Goal: Communication & Community: Connect with others

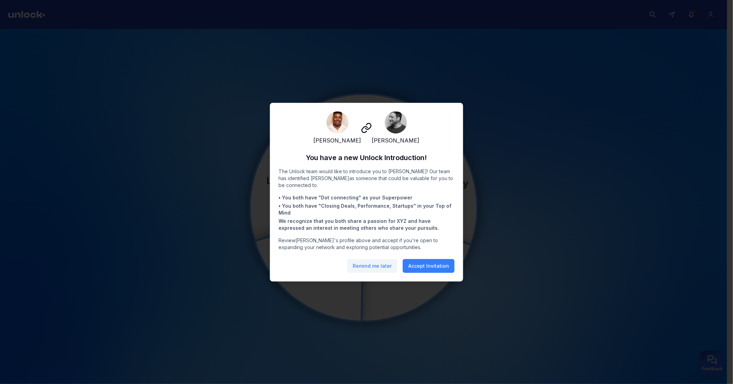
click at [369, 240] on button "Remind me later" at bounding box center [372, 266] width 50 height 14
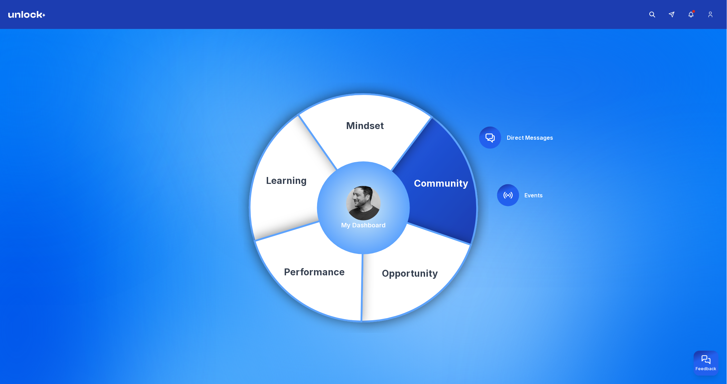
click at [367, 202] on img at bounding box center [364, 203] width 35 height 35
click at [364, 203] on img at bounding box center [364, 203] width 35 height 35
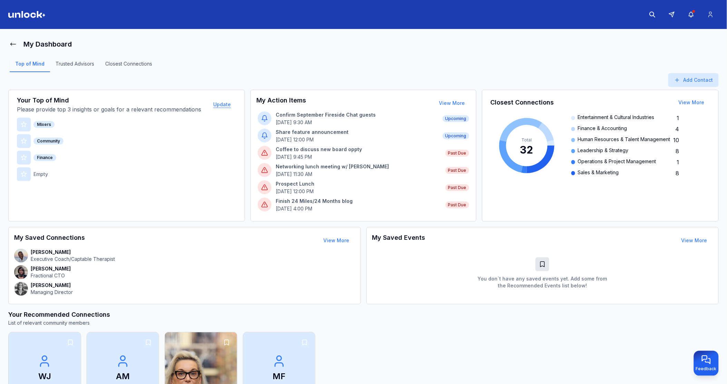
click at [220, 104] on button "Update" at bounding box center [222, 105] width 29 height 14
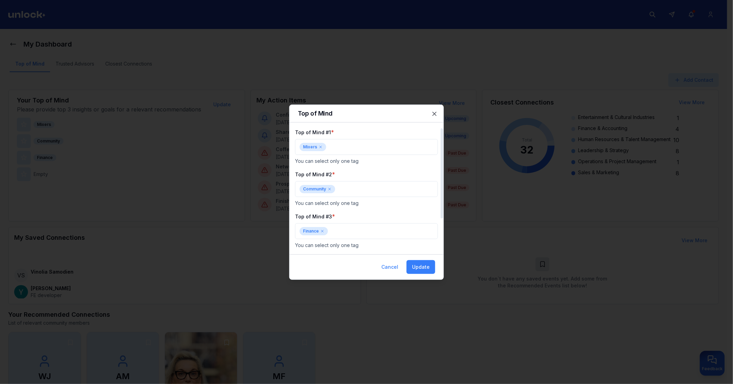
click at [320, 147] on icon at bounding box center [321, 147] width 2 height 2
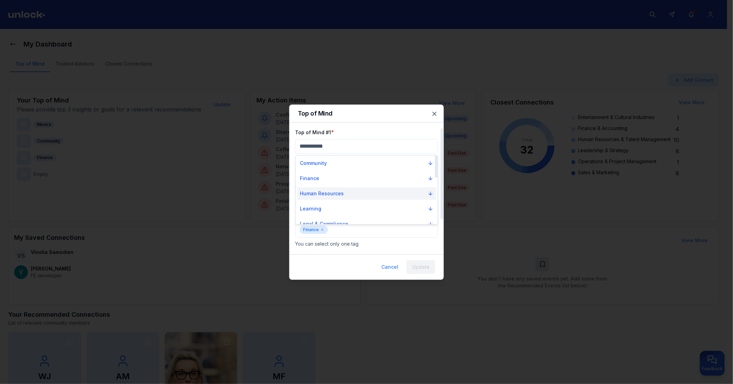
click at [343, 188] on button "Human Resources" at bounding box center [367, 193] width 139 height 12
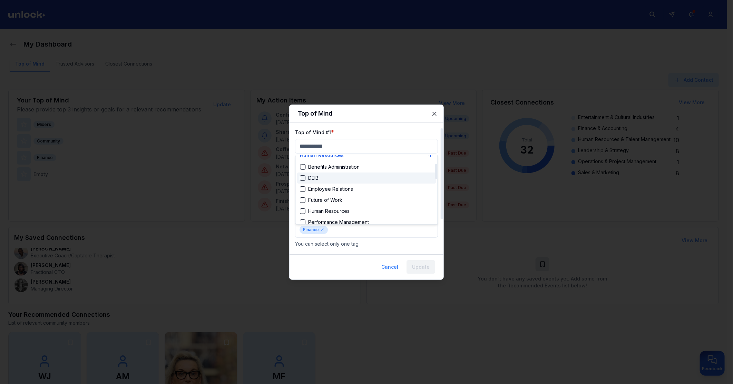
click at [303, 177] on div "Suggestions" at bounding box center [303, 178] width 6 height 6
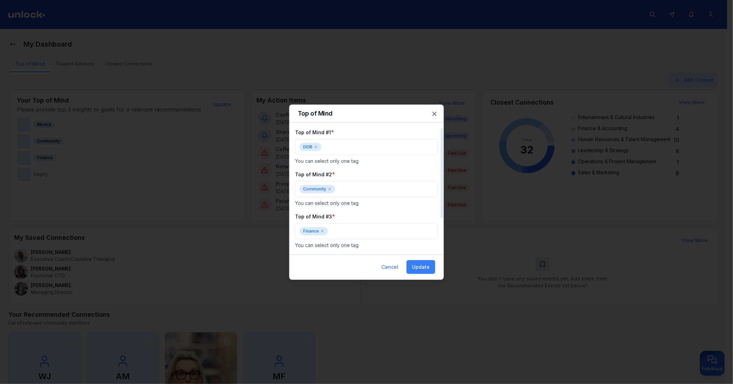
click at [330, 191] on icon at bounding box center [330, 189] width 4 height 4
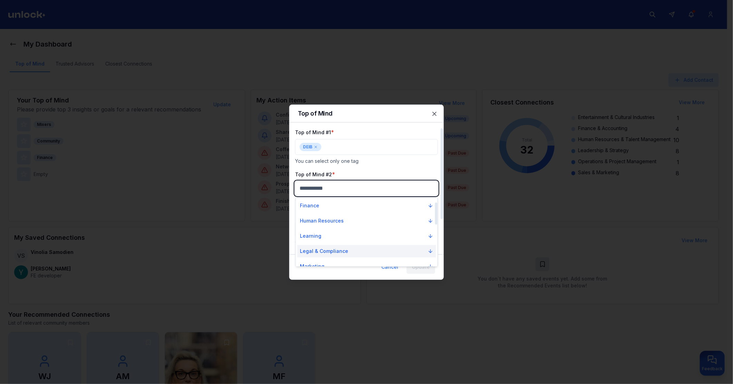
scroll to position [0, 0]
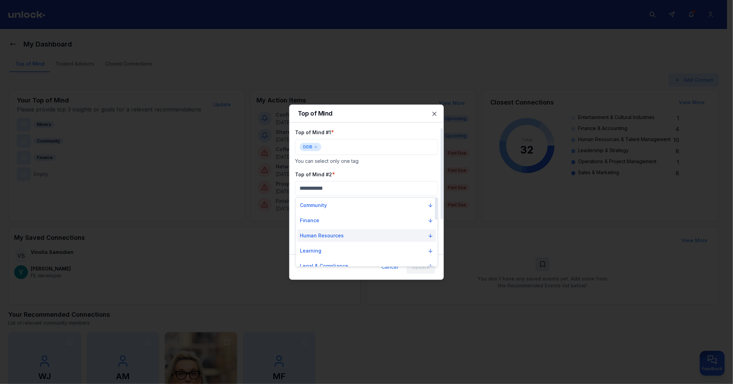
click at [331, 236] on p "Human Resources" at bounding box center [322, 235] width 44 height 7
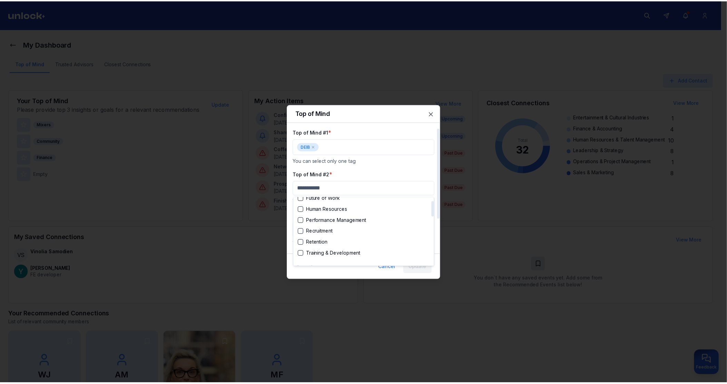
scroll to position [77, 0]
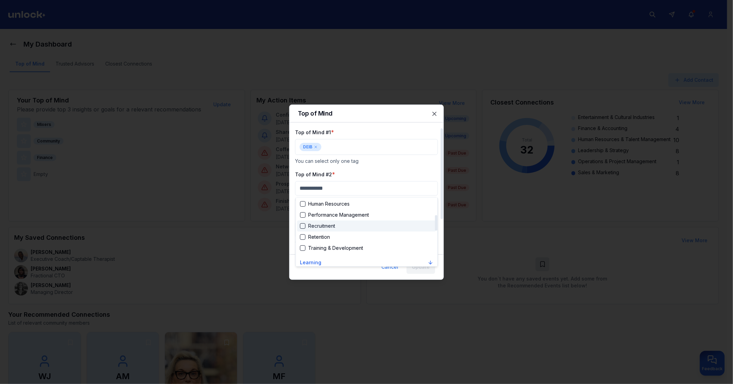
click at [301, 226] on div "Suggestions" at bounding box center [303, 226] width 6 height 6
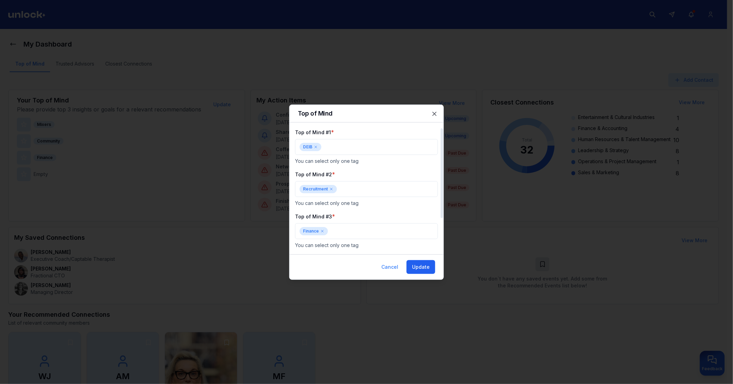
click at [420, 240] on button "Update" at bounding box center [421, 267] width 29 height 14
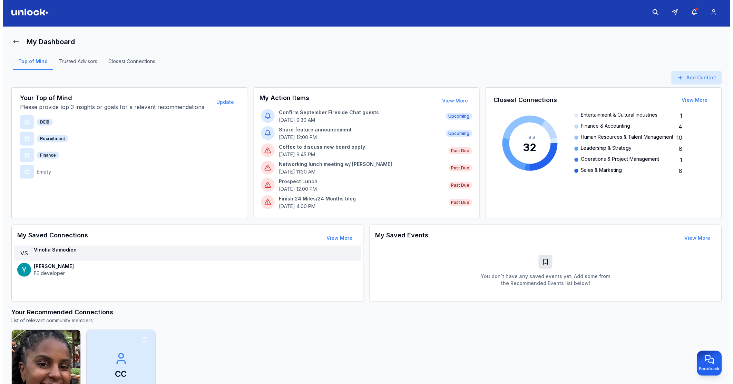
scroll to position [0, 0]
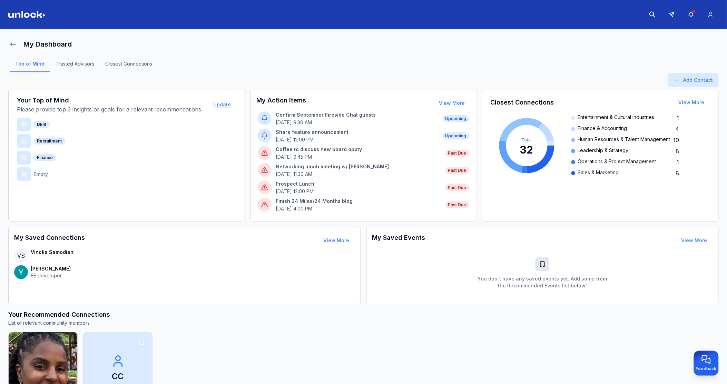
click at [222, 102] on button "Update" at bounding box center [222, 105] width 29 height 14
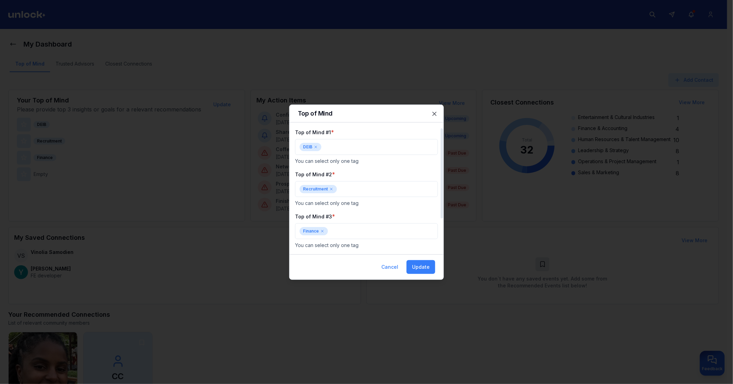
click at [330, 191] on icon at bounding box center [331, 189] width 4 height 4
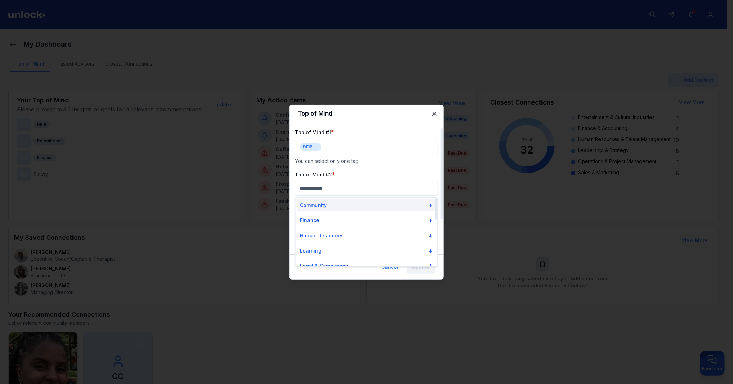
click at [324, 206] on p "Community" at bounding box center [313, 205] width 27 height 7
click at [303, 217] on div "Suggestions" at bounding box center [303, 217] width 6 height 6
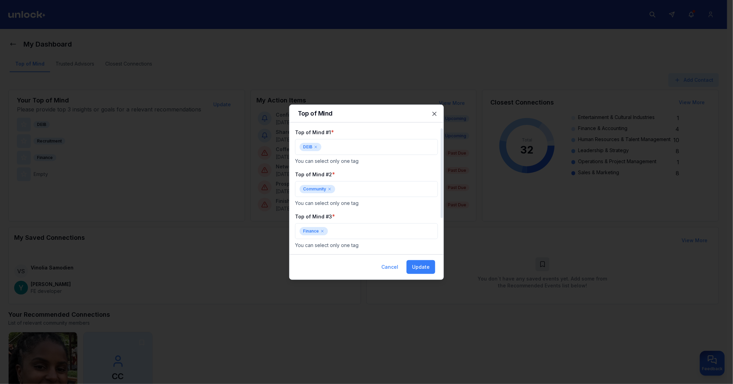
click at [321, 231] on icon at bounding box center [322, 231] width 4 height 4
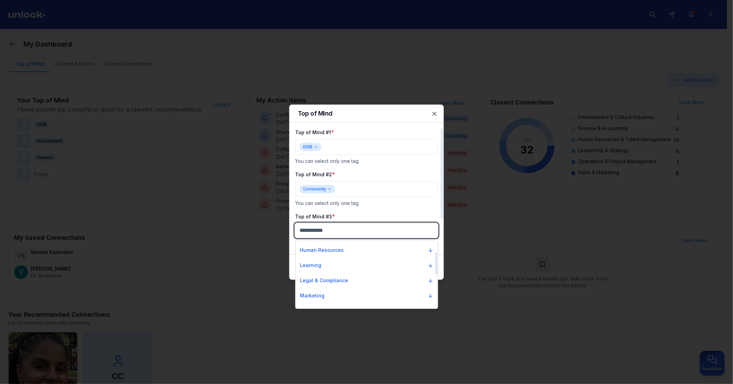
scroll to position [38, 0]
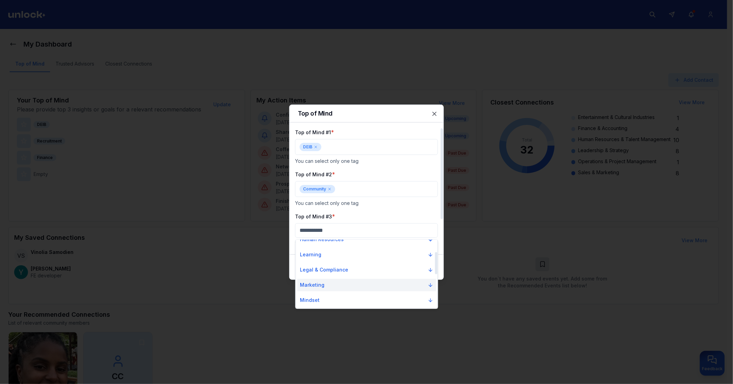
click at [323, 240] on p "Marketing" at bounding box center [312, 285] width 25 height 7
click at [306, 240] on div "Branding" at bounding box center [314, 280] width 29 height 7
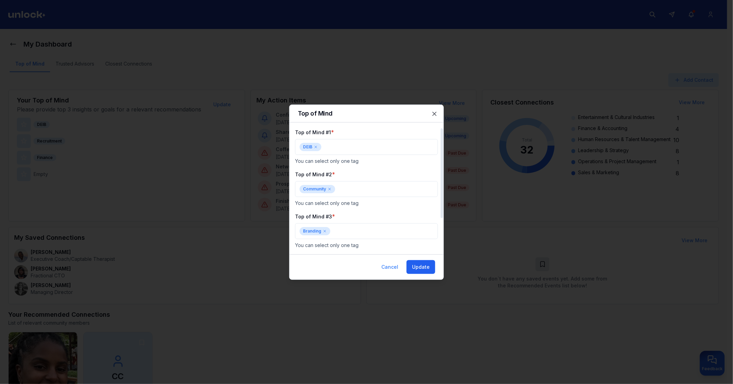
click at [412, 240] on button "Update" at bounding box center [421, 267] width 29 height 14
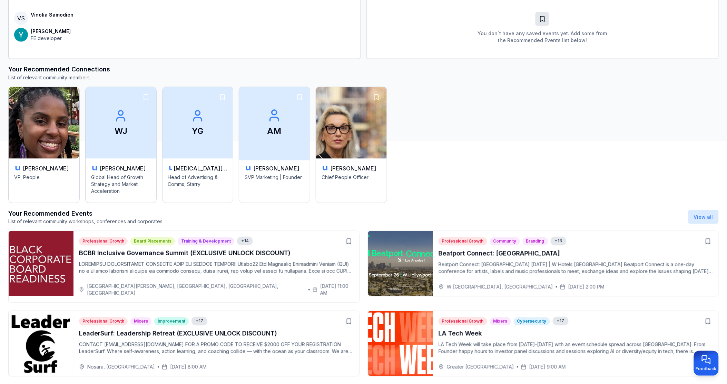
scroll to position [252, 0]
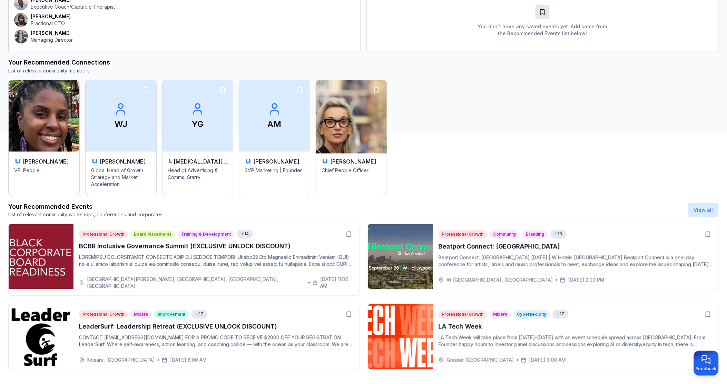
click at [340, 136] on img at bounding box center [351, 115] width 74 height 75
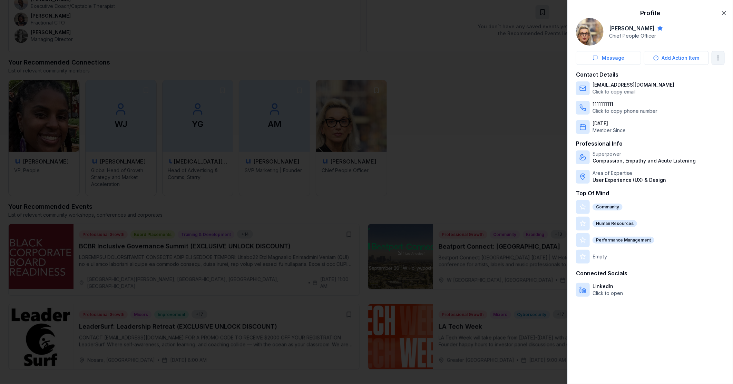
click at [623, 58] on div at bounding box center [366, 192] width 733 height 384
click at [623, 58] on button "Add Action Item" at bounding box center [676, 58] width 65 height 14
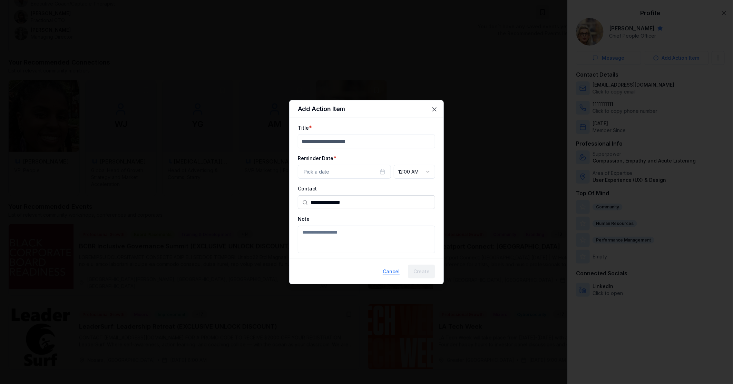
click at [391, 240] on button "Cancel" at bounding box center [391, 272] width 28 height 14
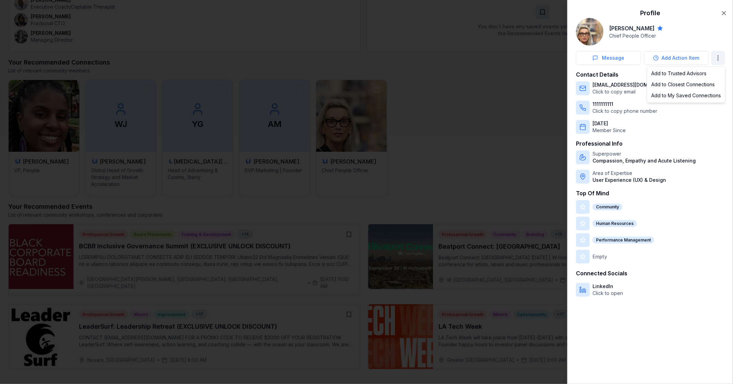
click at [469, 107] on div at bounding box center [366, 192] width 733 height 384
click at [623, 14] on icon "button" at bounding box center [724, 13] width 7 height 7
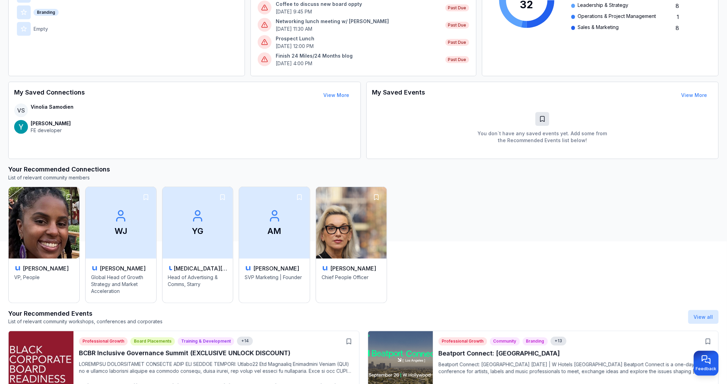
scroll to position [0, 0]
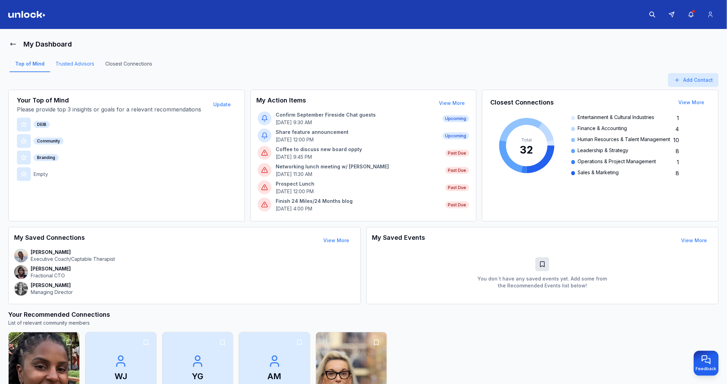
click at [79, 63] on link "Trusted Advisors" at bounding box center [75, 66] width 50 height 12
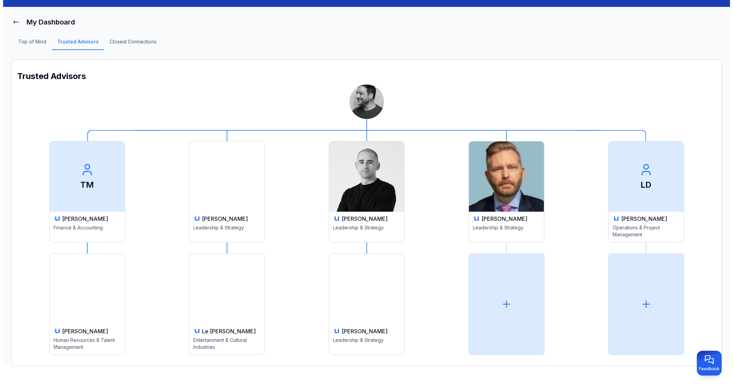
scroll to position [25, 0]
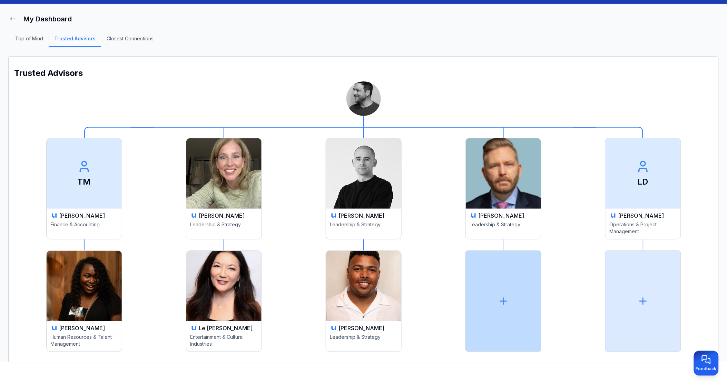
click at [498, 240] on icon at bounding box center [503, 301] width 11 height 11
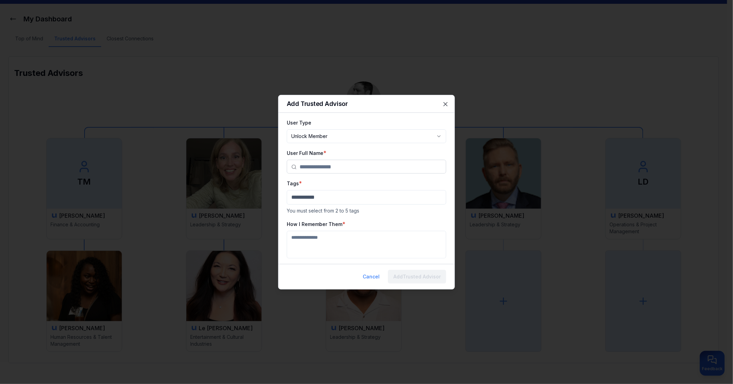
click at [336, 162] on input "text" at bounding box center [371, 167] width 142 height 14
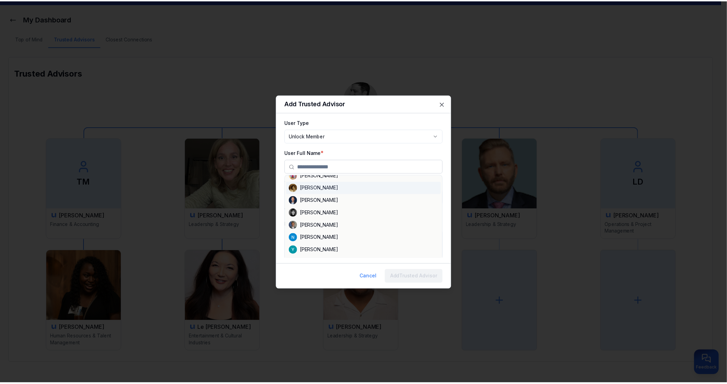
scroll to position [0, 0]
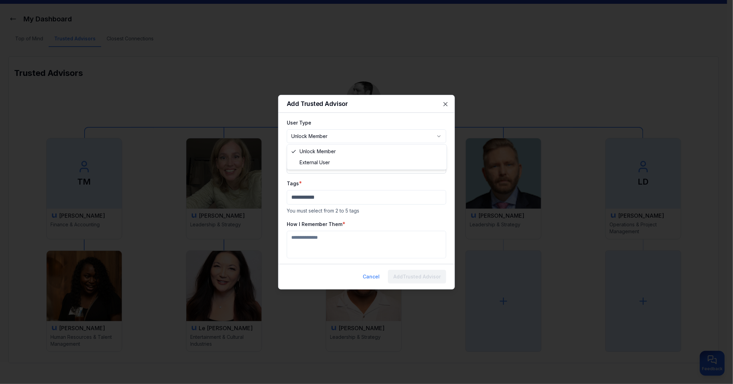
click at [332, 135] on body "**********" at bounding box center [363, 167] width 727 height 384
select select "********"
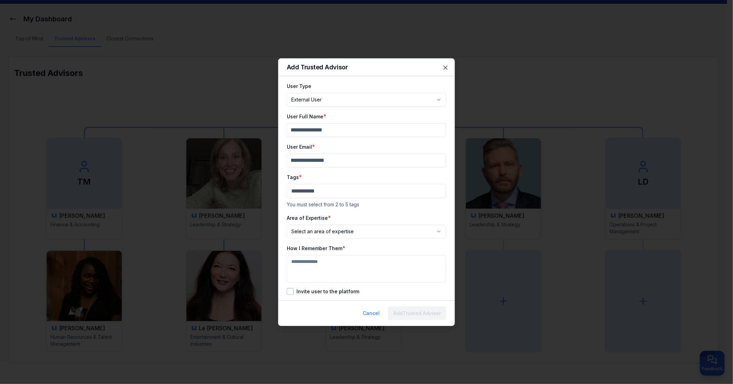
click at [291, 240] on button "Invite user to the platform" at bounding box center [290, 291] width 7 height 7
click at [371, 240] on button "Cancel" at bounding box center [371, 314] width 28 height 14
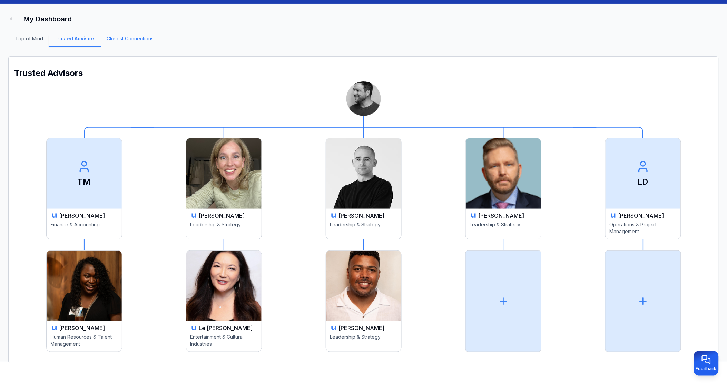
click at [130, 39] on link "Closest Connections" at bounding box center [130, 41] width 58 height 12
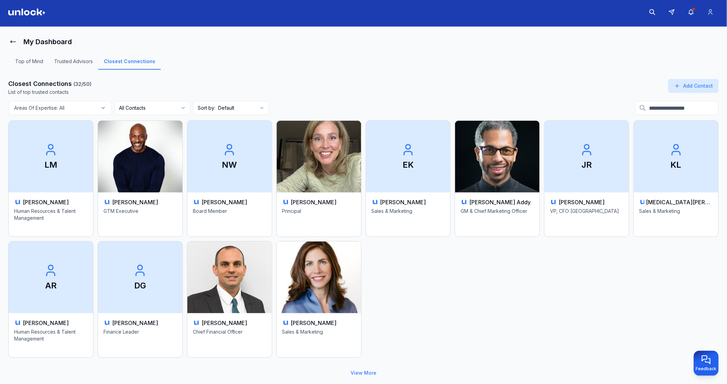
scroll to position [19, 0]
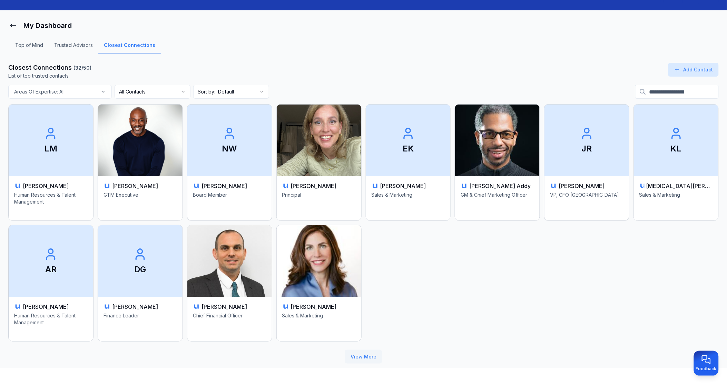
click at [370, 240] on button "View More" at bounding box center [363, 357] width 37 height 14
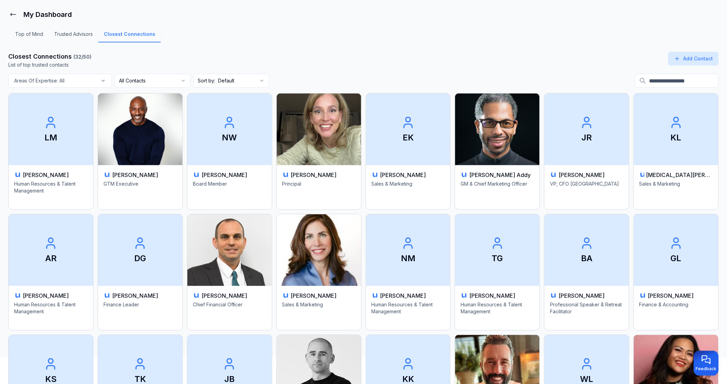
scroll to position [0, 0]
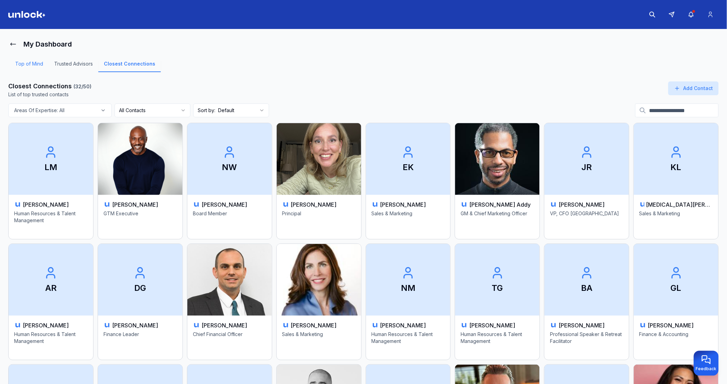
click at [39, 64] on link "Top of Mind" at bounding box center [29, 66] width 39 height 12
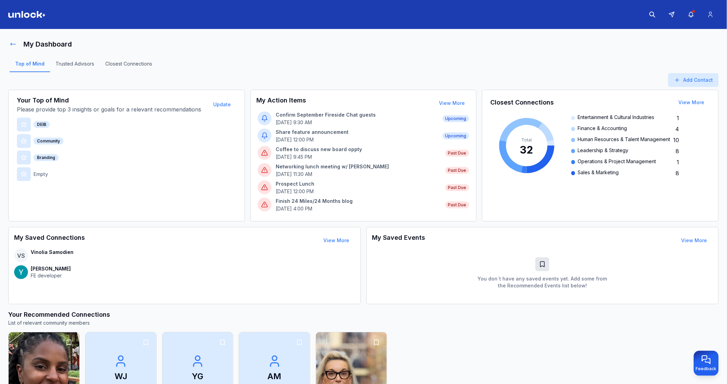
click at [14, 43] on icon at bounding box center [13, 44] width 7 height 7
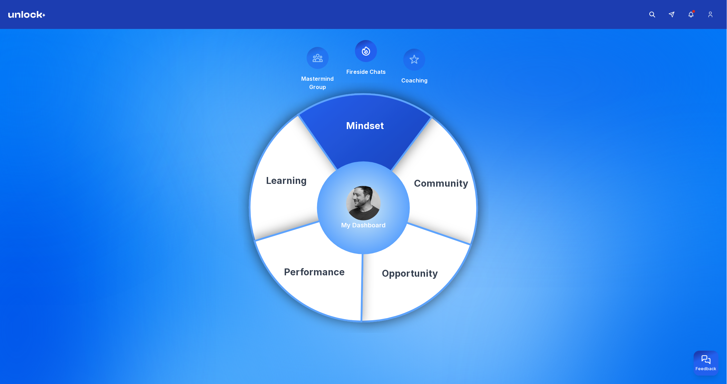
click at [367, 51] on icon at bounding box center [366, 52] width 3 height 3
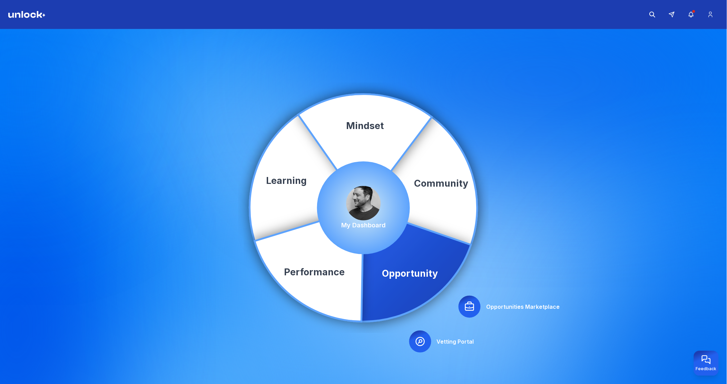
click at [467, 240] on icon at bounding box center [469, 306] width 11 height 11
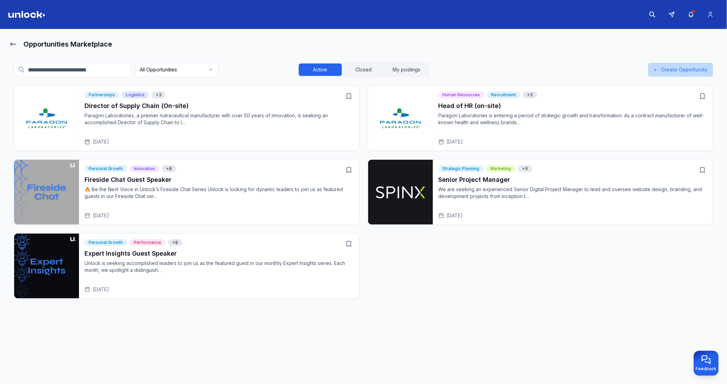
click at [623, 70] on button "+ Create Opportunity" at bounding box center [681, 70] width 65 height 14
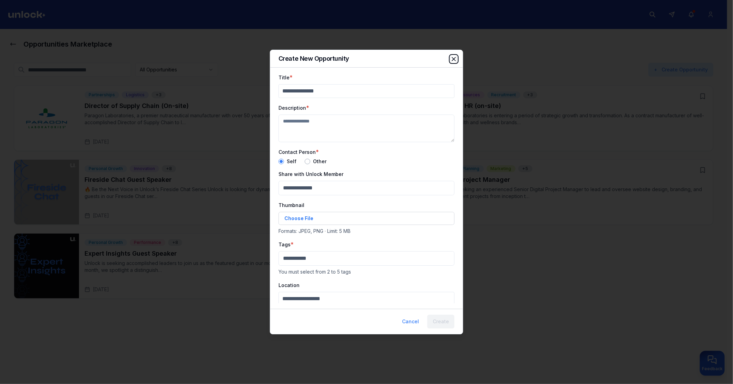
click at [456, 59] on icon "button" at bounding box center [453, 59] width 7 height 7
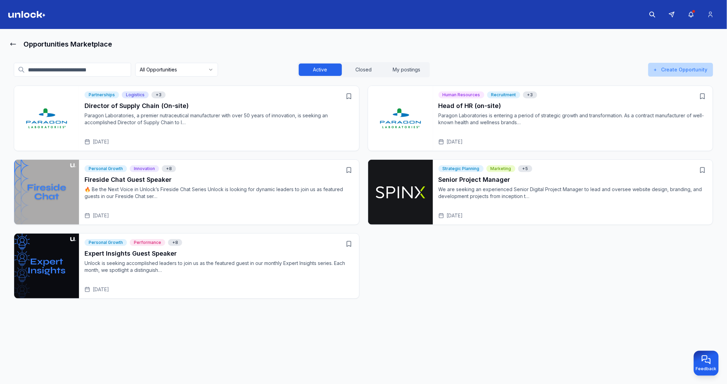
click at [623, 69] on button "+ Create Opportunity" at bounding box center [681, 70] width 65 height 14
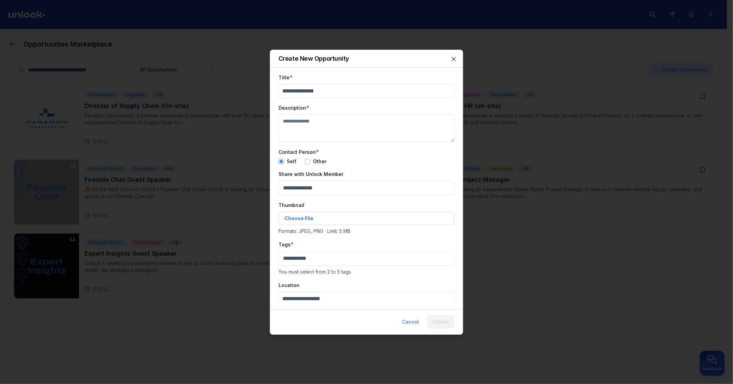
click at [332, 93] on input "Title" at bounding box center [367, 91] width 176 height 14
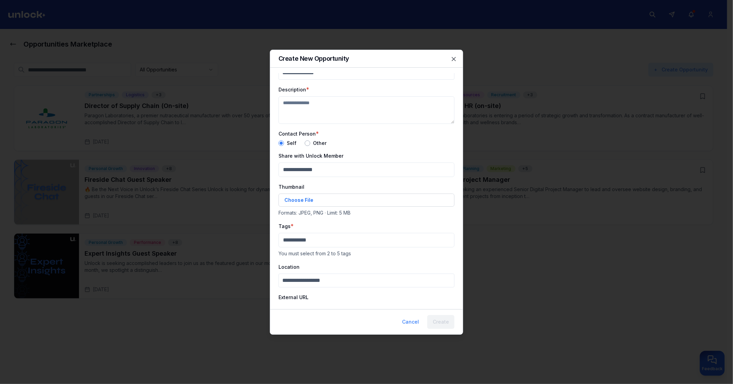
scroll to position [32, 0]
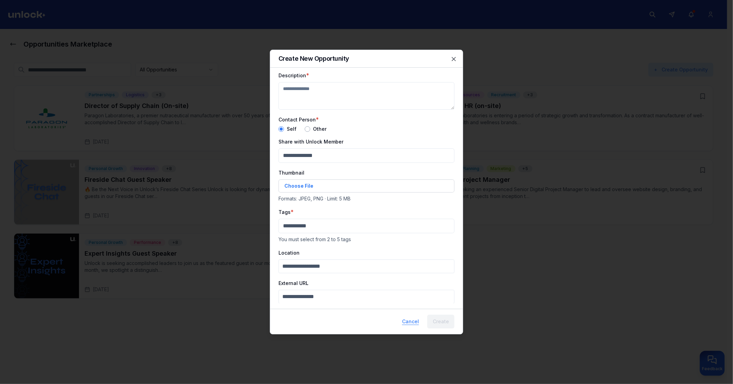
click at [409, 240] on button "Cancel" at bounding box center [411, 322] width 28 height 14
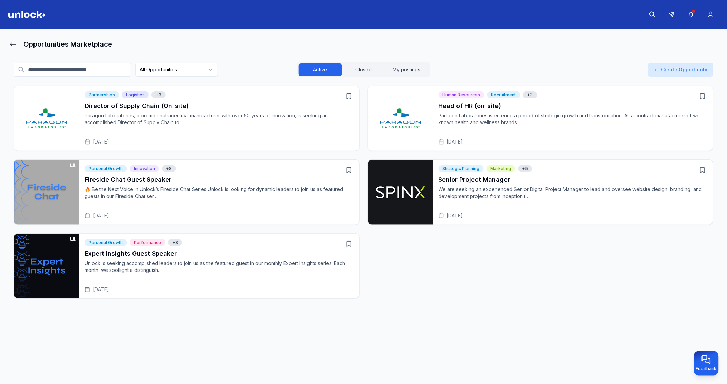
click at [444, 196] on p "We are seeking an experienced Senior Digital Project Manager to lead and overse…" at bounding box center [573, 193] width 269 height 14
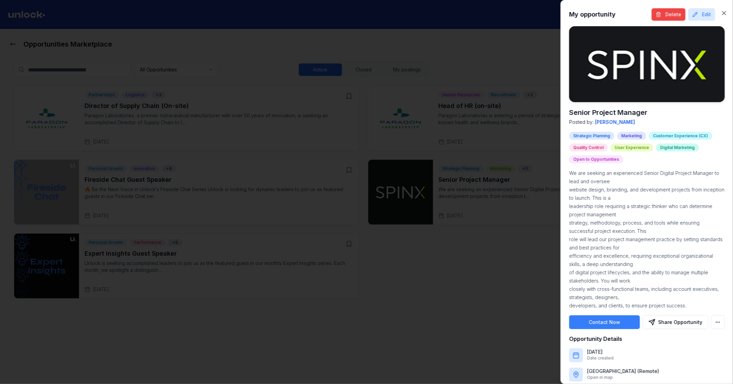
scroll to position [26, 0]
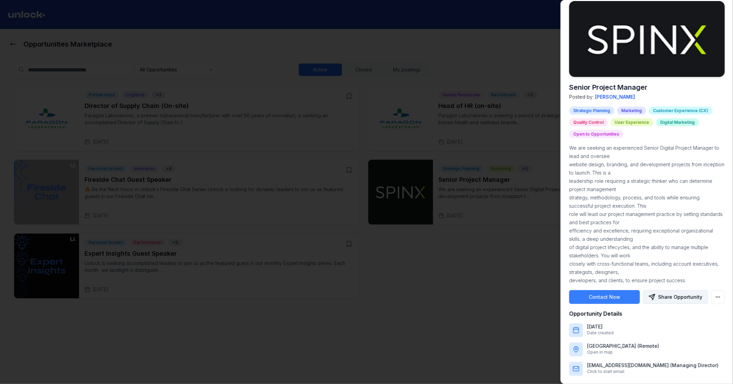
click at [623, 240] on button "Share Opportunity" at bounding box center [676, 297] width 66 height 14
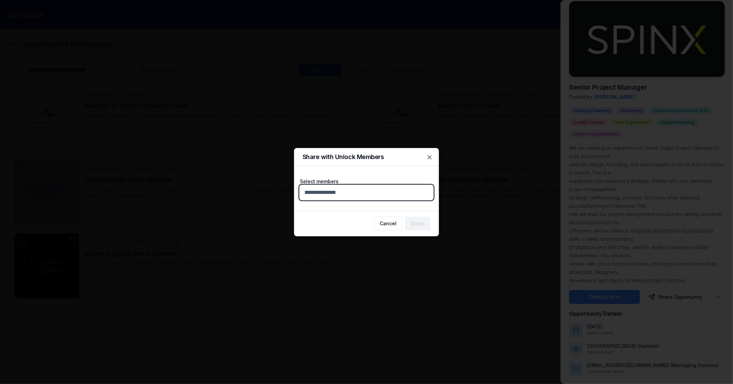
click at [365, 188] on body "Opportunities Marketplace All Opportunities Active Closed My postings + Create …" at bounding box center [363, 192] width 727 height 384
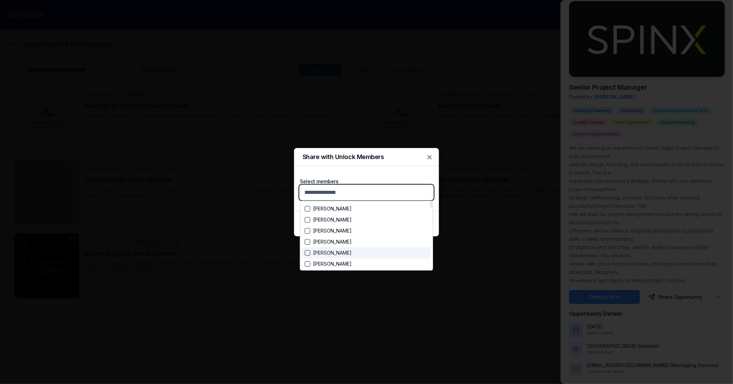
scroll to position [0, 0]
click at [306, 240] on div "Suggestions" at bounding box center [308, 242] width 6 height 6
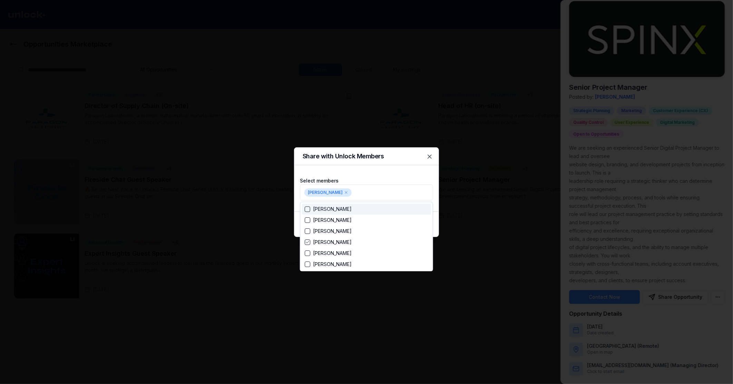
click at [430, 155] on div at bounding box center [366, 192] width 733 height 384
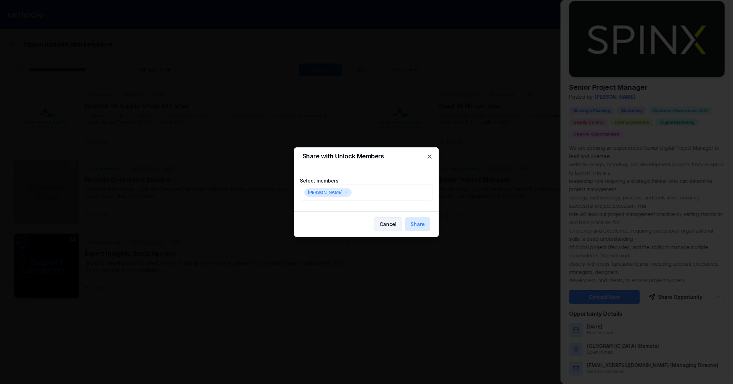
click at [392, 226] on button "Cancel" at bounding box center [388, 224] width 29 height 14
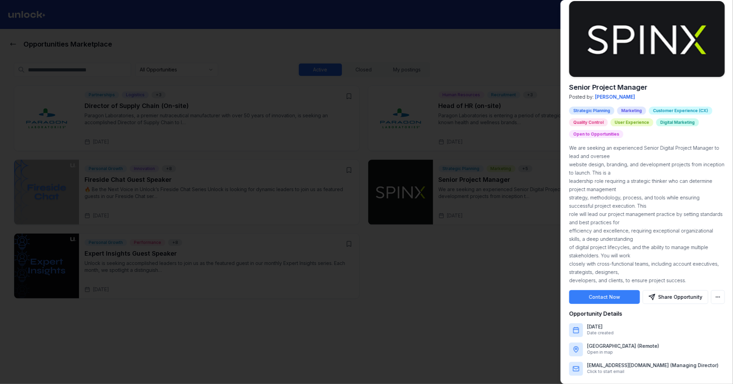
click at [513, 139] on div at bounding box center [366, 192] width 733 height 384
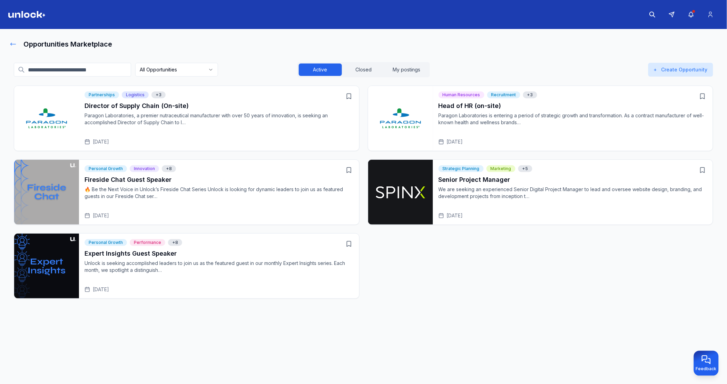
click at [12, 43] on icon at bounding box center [13, 44] width 7 height 7
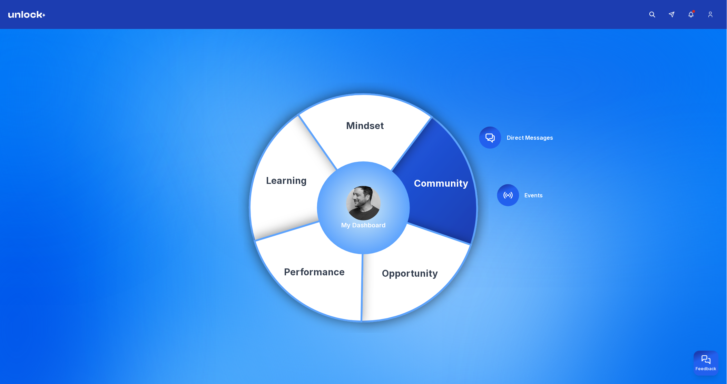
click at [371, 203] on img at bounding box center [364, 203] width 35 height 35
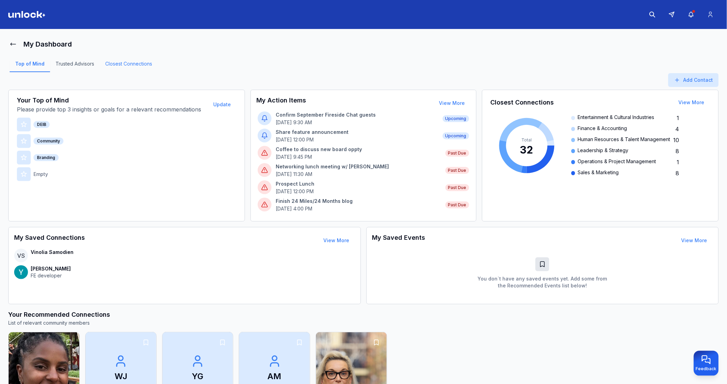
click at [128, 66] on link "Closest Connections" at bounding box center [129, 66] width 58 height 12
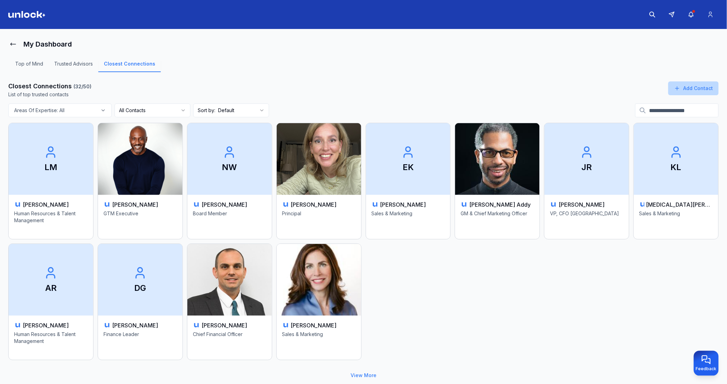
click at [623, 84] on button "Add Contact" at bounding box center [694, 88] width 50 height 14
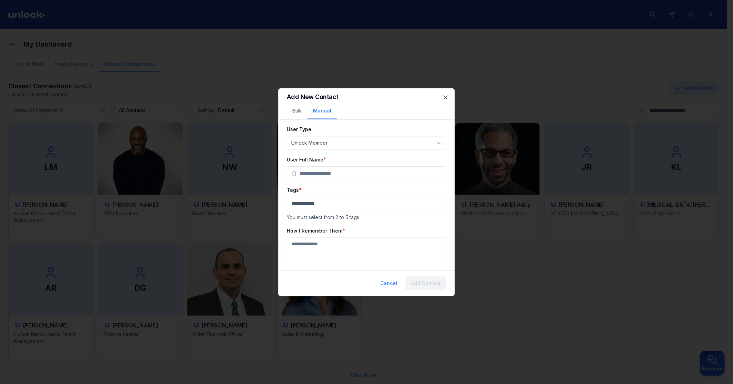
click at [321, 142] on body "**********" at bounding box center [363, 192] width 727 height 384
select select "********"
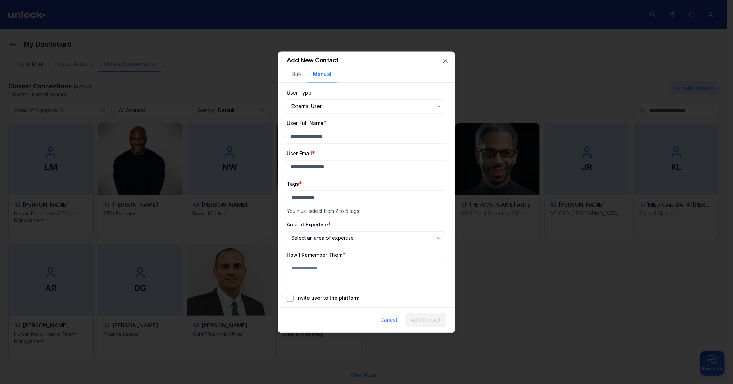
click at [317, 138] on input "User Full Name" at bounding box center [366, 137] width 159 height 14
click at [311, 137] on input "****" at bounding box center [366, 137] width 159 height 14
click at [341, 132] on input "******" at bounding box center [366, 137] width 159 height 14
type input "**********"
click at [328, 171] on input "User Email" at bounding box center [366, 167] width 159 height 14
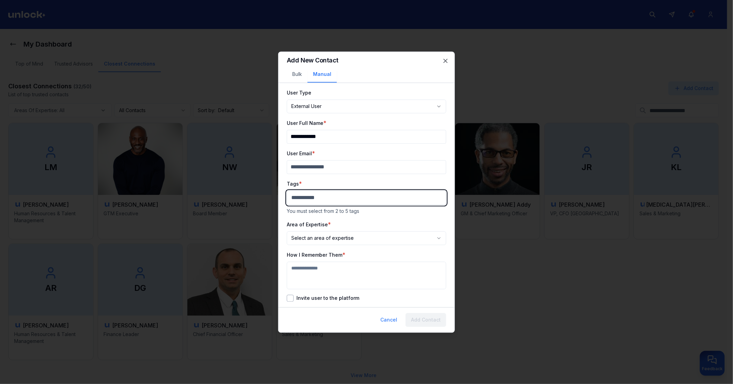
click at [327, 197] on body "**********" at bounding box center [363, 192] width 727 height 384
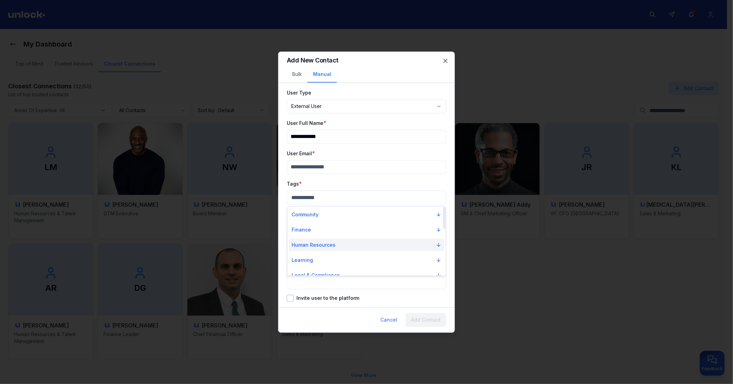
click at [327, 240] on p "Human Resources" at bounding box center [314, 245] width 44 height 7
click at [295, 240] on div "Suggestions" at bounding box center [295, 268] width 6 height 6
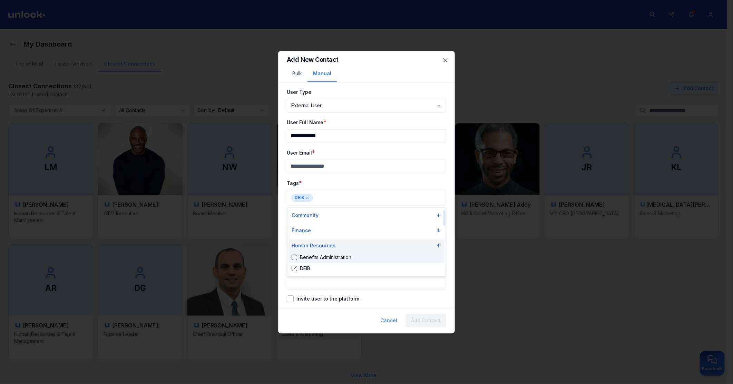
scroll to position [38, 0]
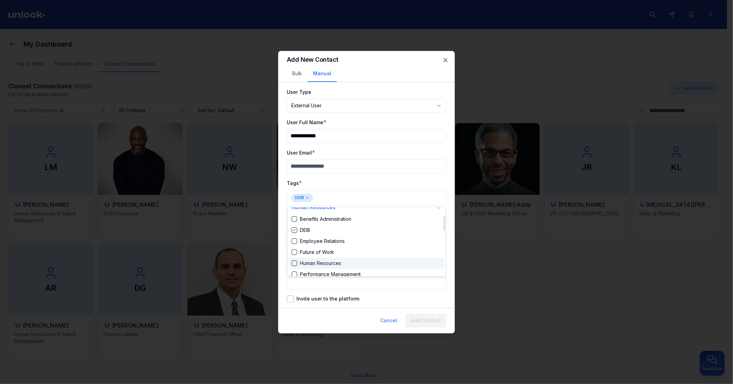
click at [298, 240] on div "Human Resources" at bounding box center [317, 263] width 50 height 7
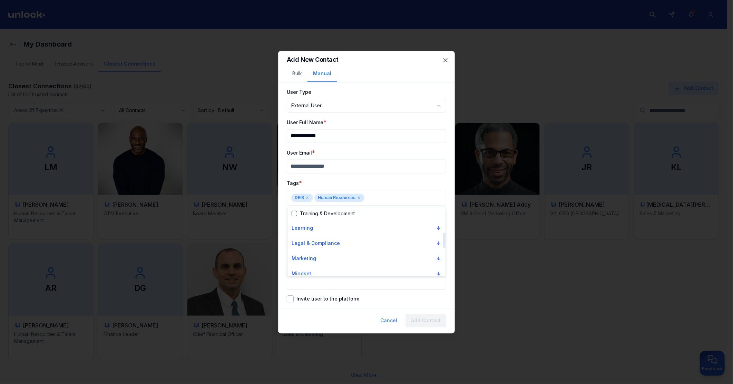
scroll to position [153, 0]
click at [382, 197] on div at bounding box center [366, 192] width 733 height 384
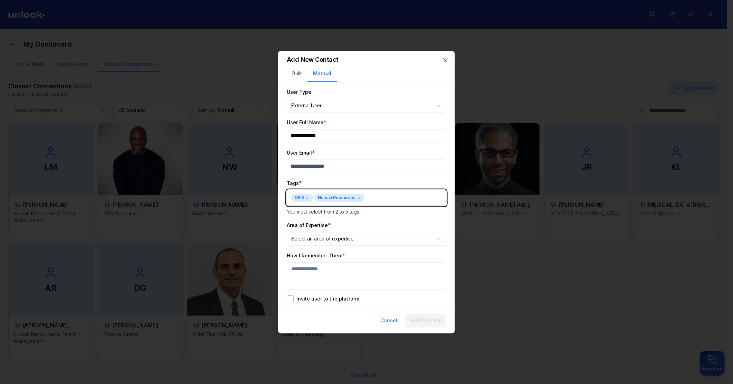
click at [382, 197] on body "**********" at bounding box center [363, 192] width 727 height 384
type input "***"
click at [295, 226] on div "Suggestions" at bounding box center [295, 227] width 6 height 6
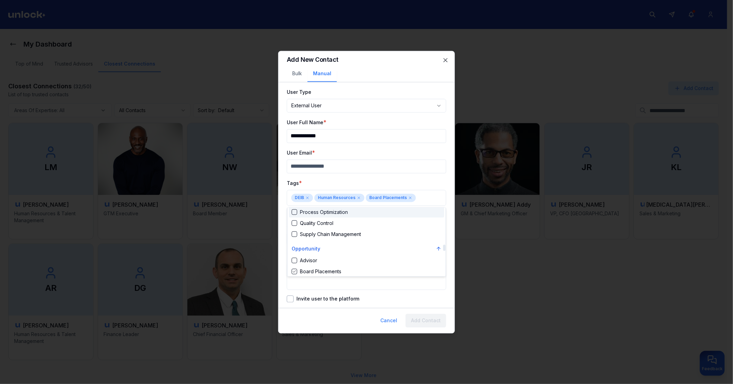
click at [386, 175] on div at bounding box center [366, 192] width 733 height 384
click at [329, 240] on textarea "How I Remember Them" at bounding box center [366, 276] width 159 height 28
type textarea "**********"
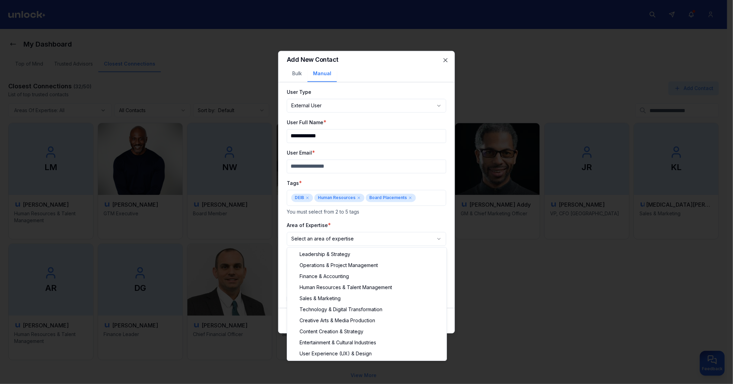
click at [340, 240] on body "**********" at bounding box center [363, 192] width 727 height 384
select select "**********"
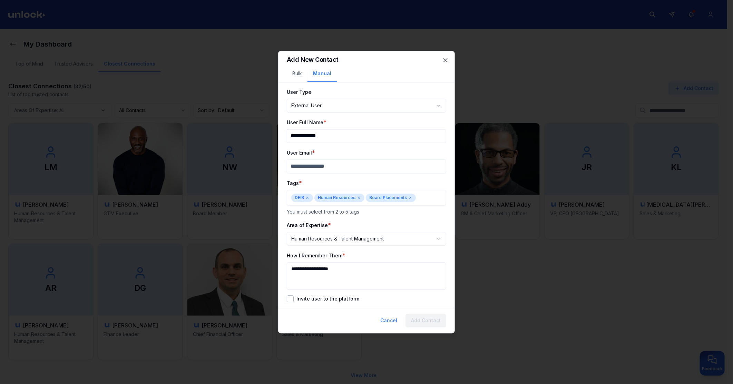
click at [312, 167] on input "User Email" at bounding box center [366, 166] width 159 height 14
paste input "**********"
type input "**********"
click at [289, 240] on button "Invite user to the platform" at bounding box center [290, 298] width 7 height 7
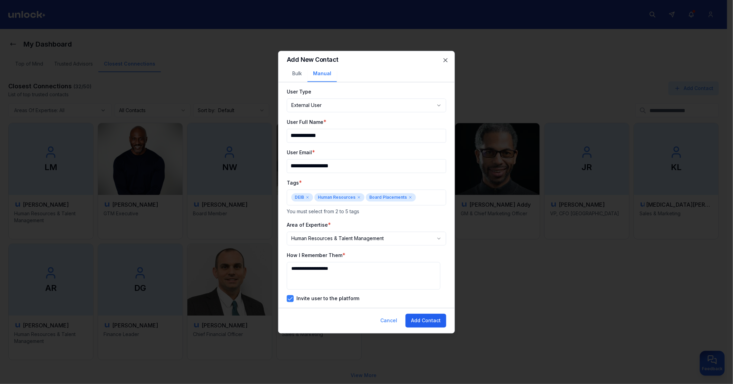
click at [434, 240] on button "Add Contact" at bounding box center [426, 321] width 41 height 14
select select "********"
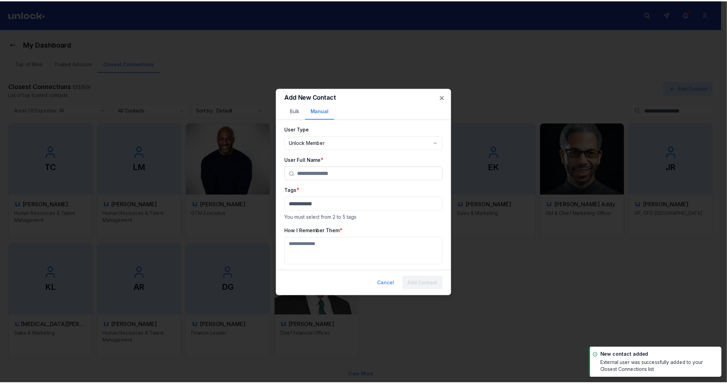
scroll to position [0, 0]
